Goal: Transaction & Acquisition: Purchase product/service

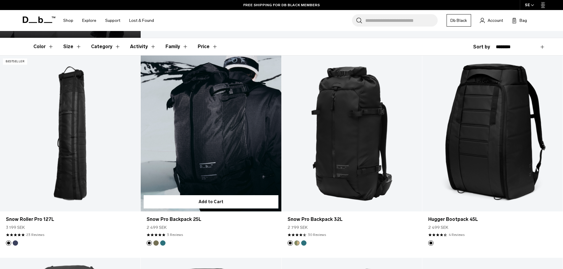
click at [166, 105] on link "Snow Pro Backpack 25L" at bounding box center [211, 134] width 140 height 156
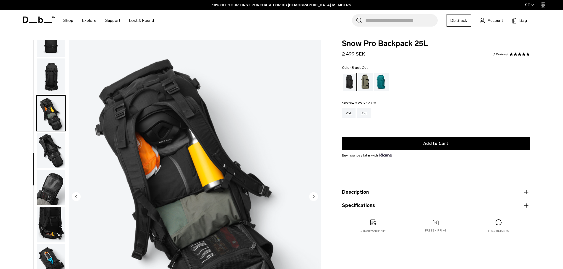
click at [48, 231] on img "button" at bounding box center [51, 224] width 29 height 35
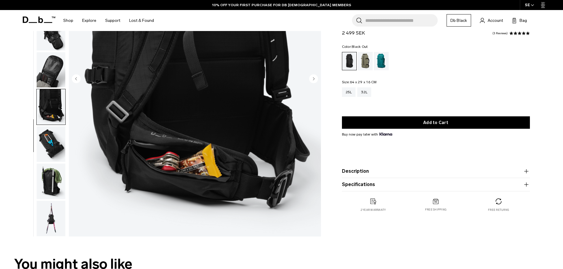
scroll to position [118, 0]
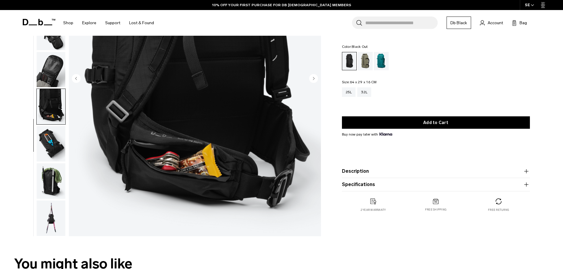
click at [58, 142] on img "button" at bounding box center [51, 143] width 29 height 35
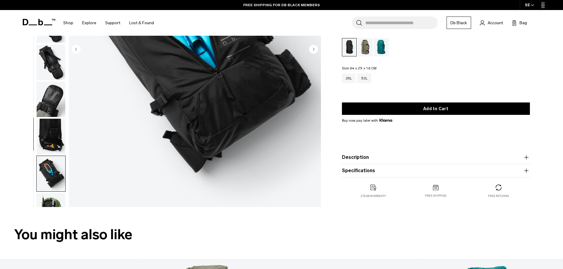
scroll to position [177, 0]
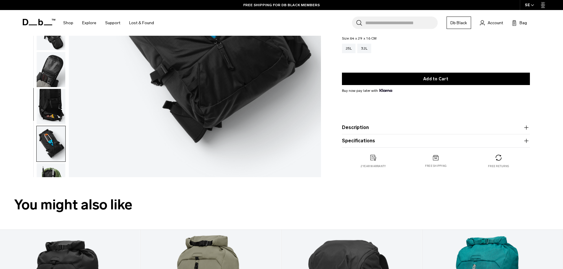
click at [56, 173] on img "button" at bounding box center [51, 180] width 29 height 35
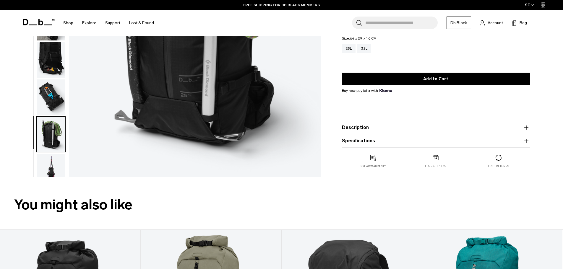
scroll to position [93, 0]
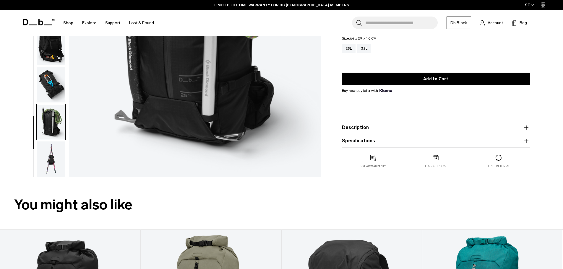
click at [52, 160] on img "button" at bounding box center [51, 159] width 29 height 35
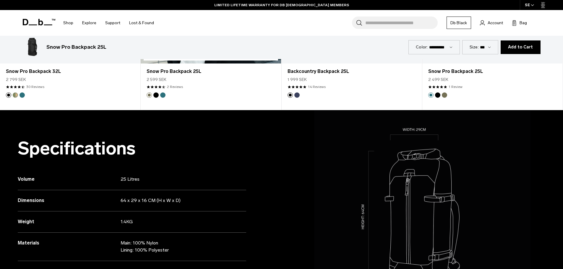
scroll to position [502, 0]
